Goal: Find contact information: Find contact information

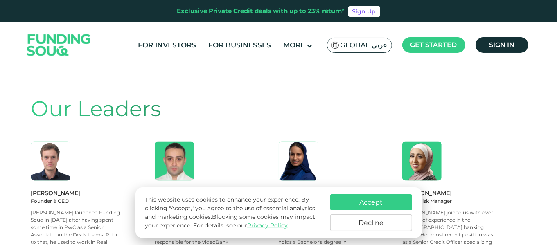
scroll to position [736, 0]
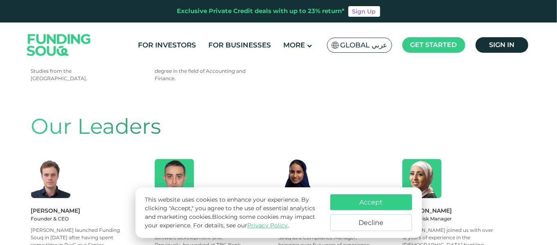
click at [45, 159] on img at bounding box center [50, 178] width 39 height 39
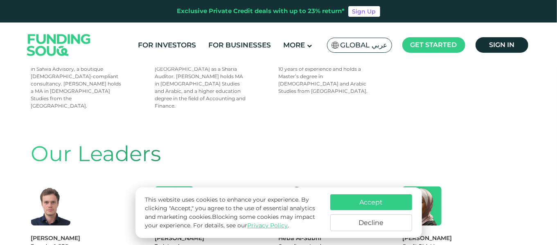
scroll to position [720, 0]
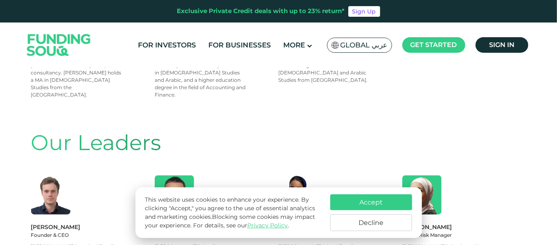
drag, startPoint x: 29, startPoint y: 167, endPoint x: 80, endPoint y: 169, distance: 51.2
copy div "[PERSON_NAME]"
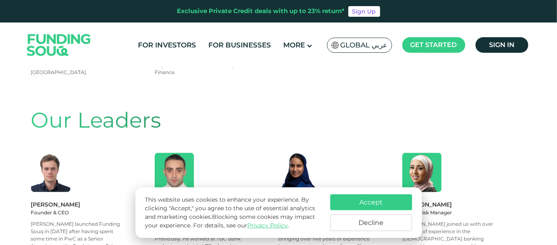
scroll to position [761, 0]
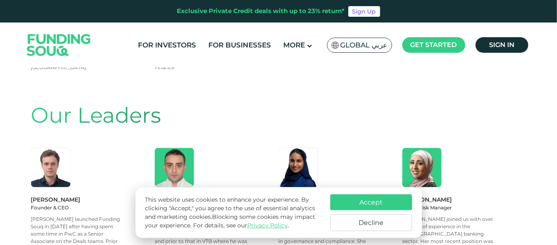
scroll to position [788, 0]
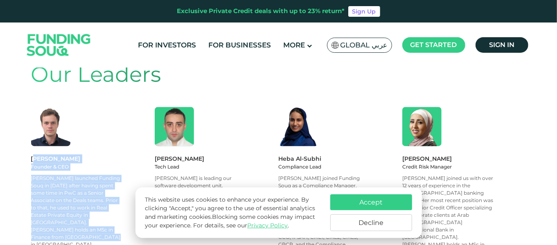
drag, startPoint x: 31, startPoint y: 97, endPoint x: 81, endPoint y: 172, distance: 90.2
click at [81, 172] on div "[PERSON_NAME] Founder & CEO [PERSON_NAME] launched Funding Souq in [DATE] after…" at bounding box center [93, 209] width 124 height 109
copy div "[PERSON_NAME] Founder & CEO [PERSON_NAME] launched Funding Souq in [DATE] after…"
